Goal: Information Seeking & Learning: Learn about a topic

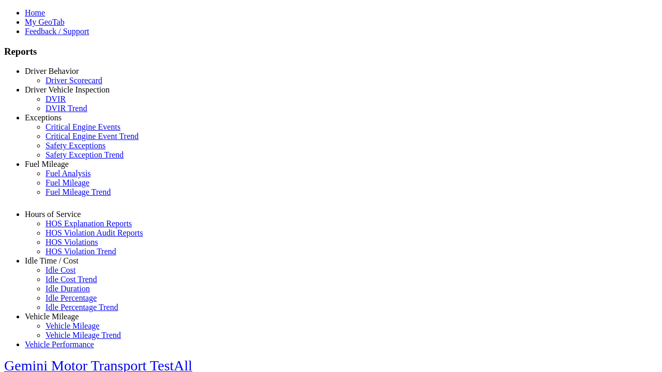
scroll to position [1, 0]
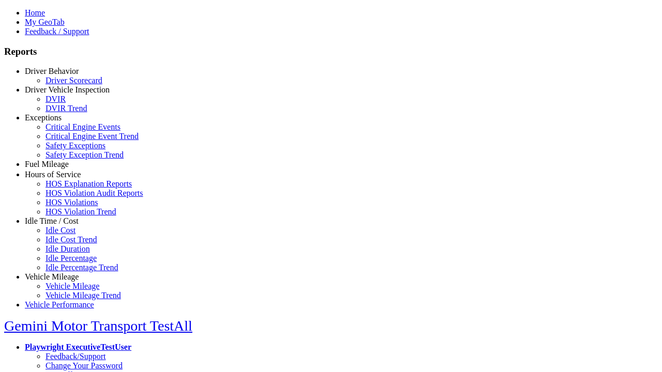
select select "**"
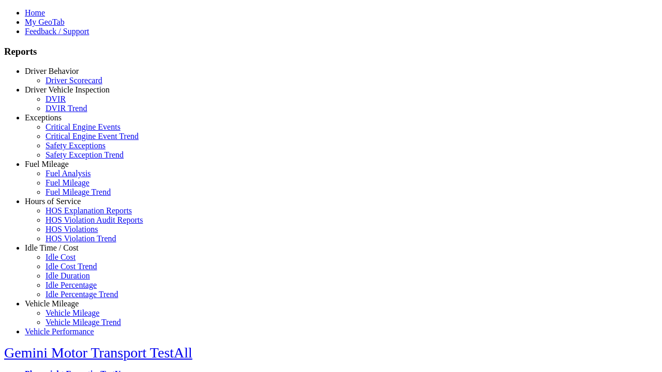
type input "**********"
